Goal: Find specific page/section: Find specific page/section

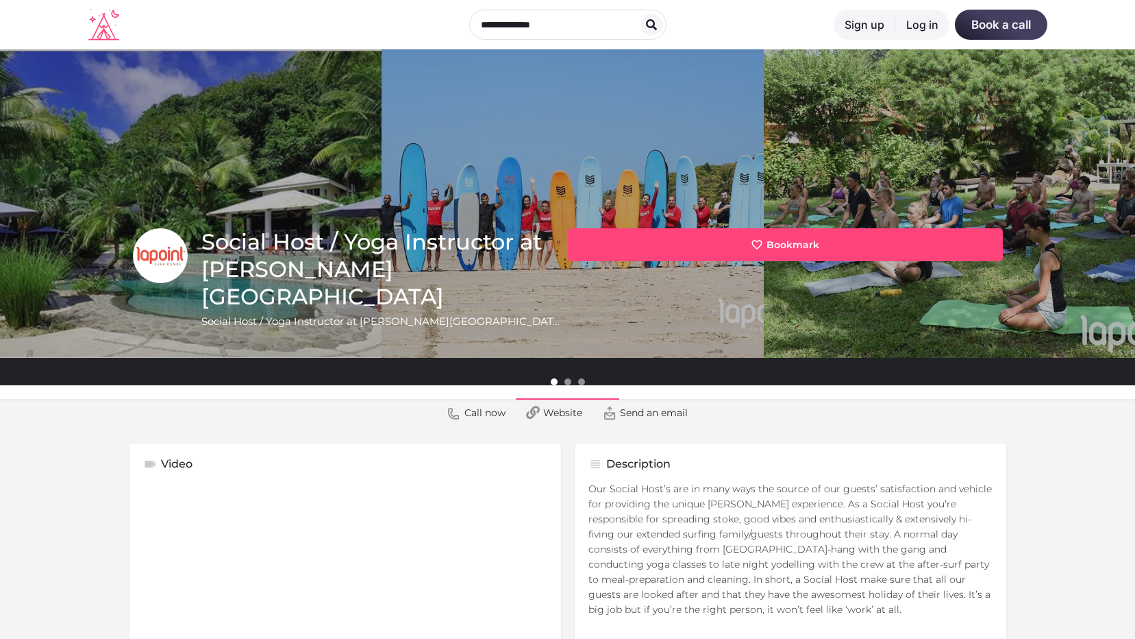
click at [95, 32] on icon at bounding box center [103, 25] width 31 height 32
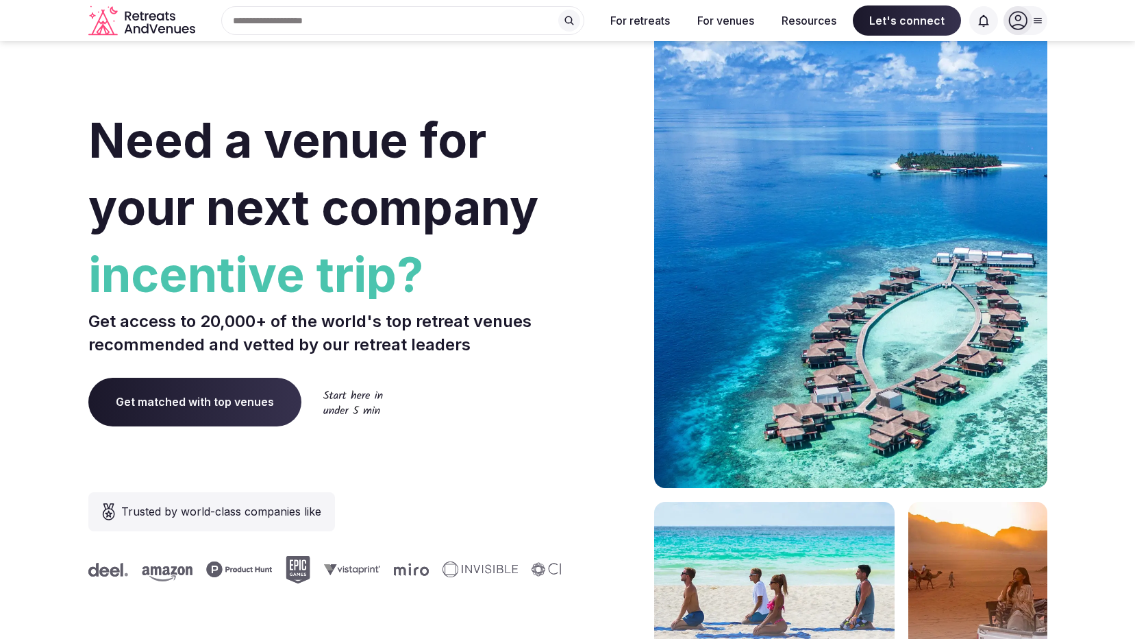
click at [456, 18] on div "Search Popular Destinations [GEOGRAPHIC_DATA], [GEOGRAPHIC_DATA] [GEOGRAPHIC_DA…" at bounding box center [397, 20] width 393 height 29
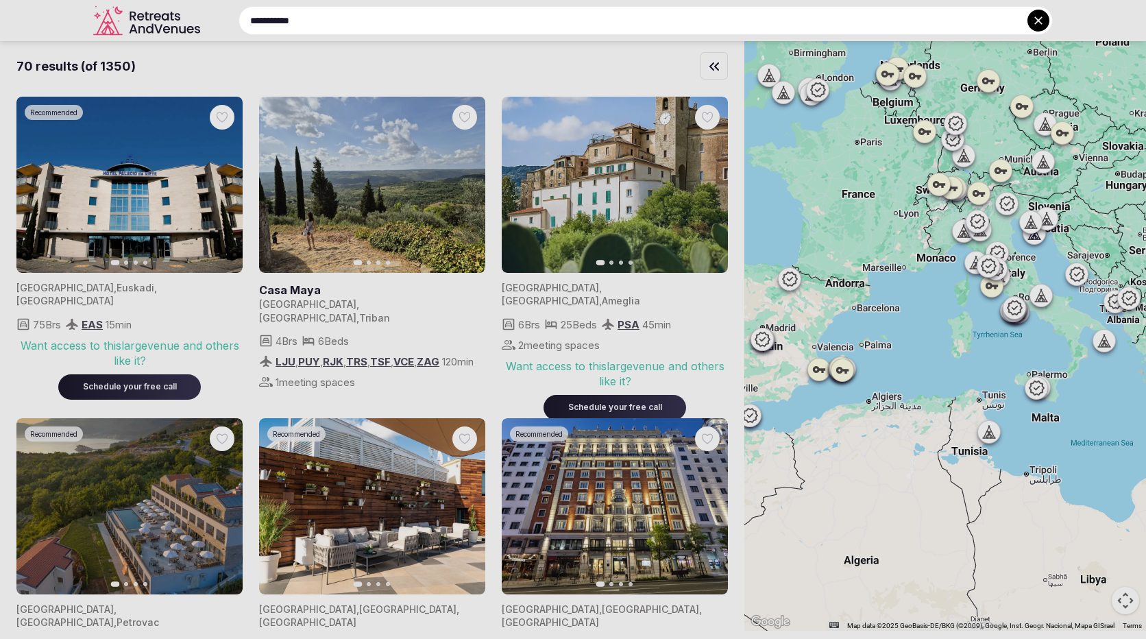
type input "**********"
drag, startPoint x: 752, startPoint y: 85, endPoint x: 754, endPoint y: 103, distance: 18.7
click at [754, 103] on div at bounding box center [573, 319] width 1146 height 639
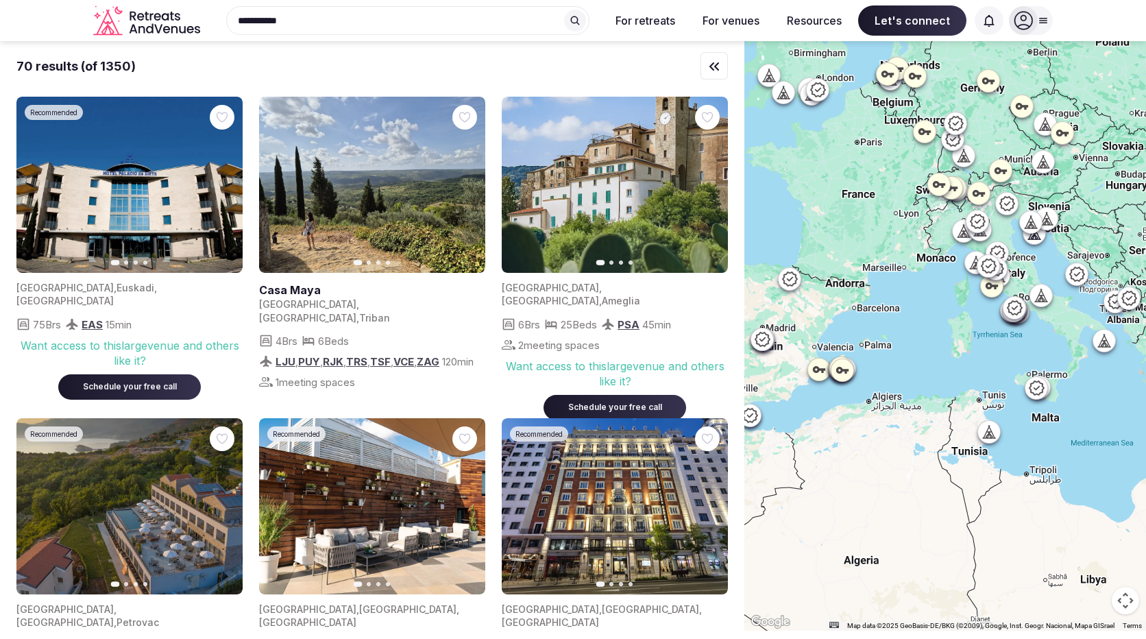
scroll to position [815, 0]
